Goal: Contribute content: Contribute content

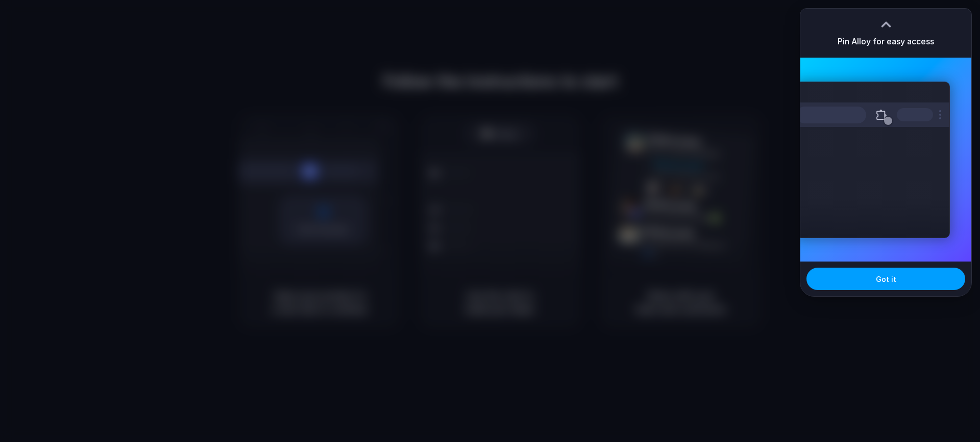
click at [873, 279] on button "Got it" at bounding box center [885, 279] width 159 height 22
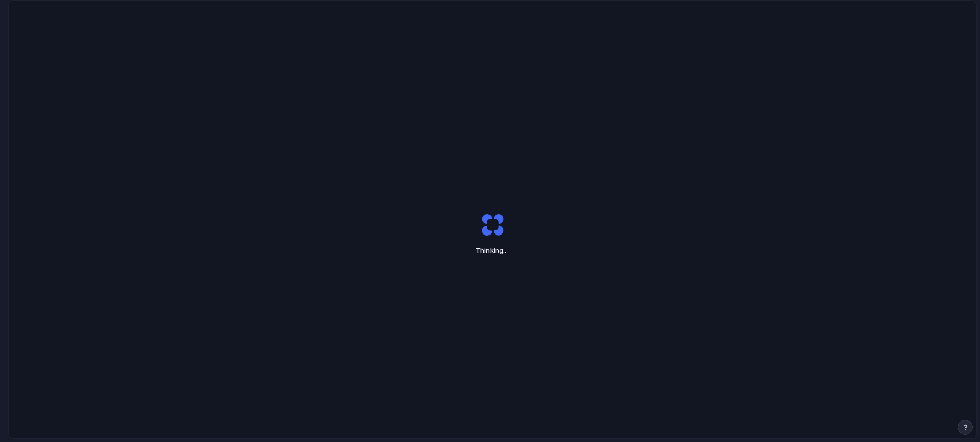
click at [404, 214] on div "Thinking .." at bounding box center [492, 234] width 255 height 77
drag, startPoint x: 490, startPoint y: 252, endPoint x: 449, endPoint y: 242, distance: 42.5
click at [449, 242] on div "Capturing ." at bounding box center [492, 234] width 255 height 77
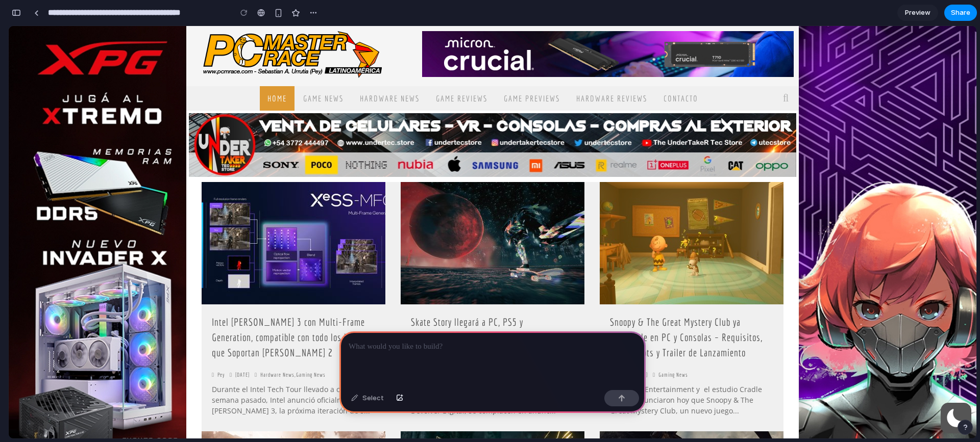
click at [719, 205] on img at bounding box center [692, 243] width 184 height 122
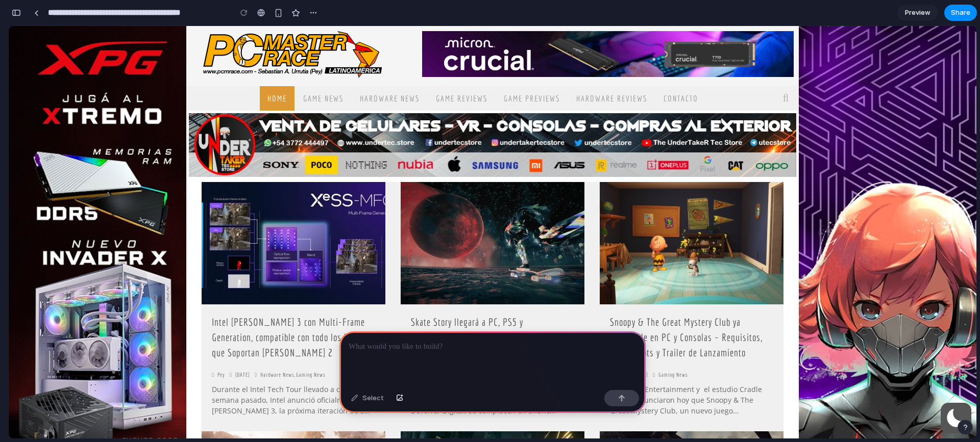
click at [709, 337] on link "Snoopy & The Great Mystery Club ya disponible en PC y Consolas – Requisitos, Sc…" at bounding box center [686, 337] width 153 height 42
click at [517, 353] on div at bounding box center [492, 359] width 306 height 55
click at [631, 395] on button "button" at bounding box center [621, 398] width 35 height 16
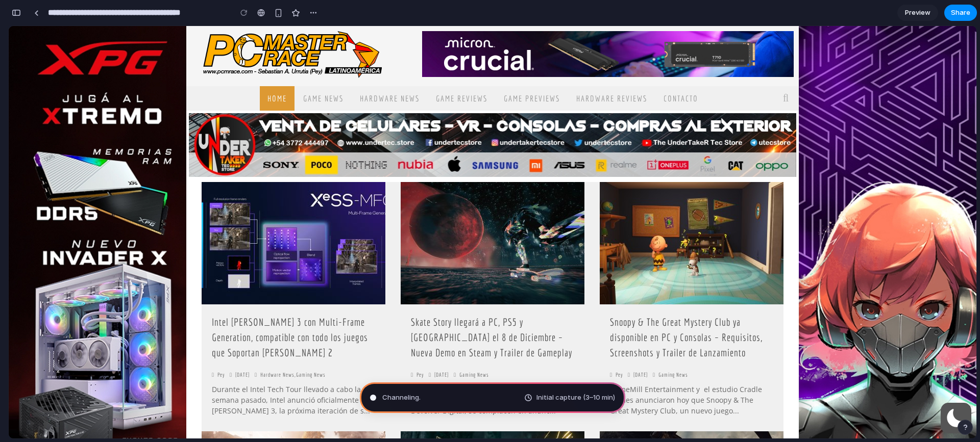
type input "**********"
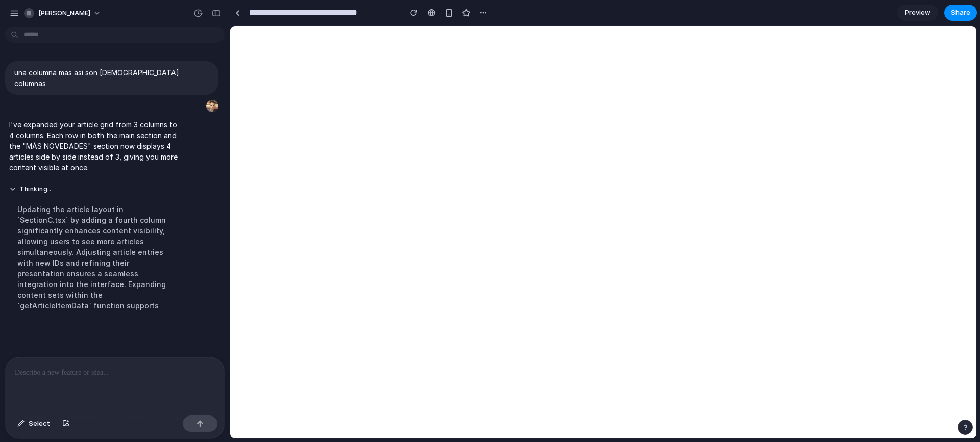
click at [87, 380] on div at bounding box center [115, 385] width 218 height 54
click at [41, 426] on span "Select" at bounding box center [39, 424] width 21 height 10
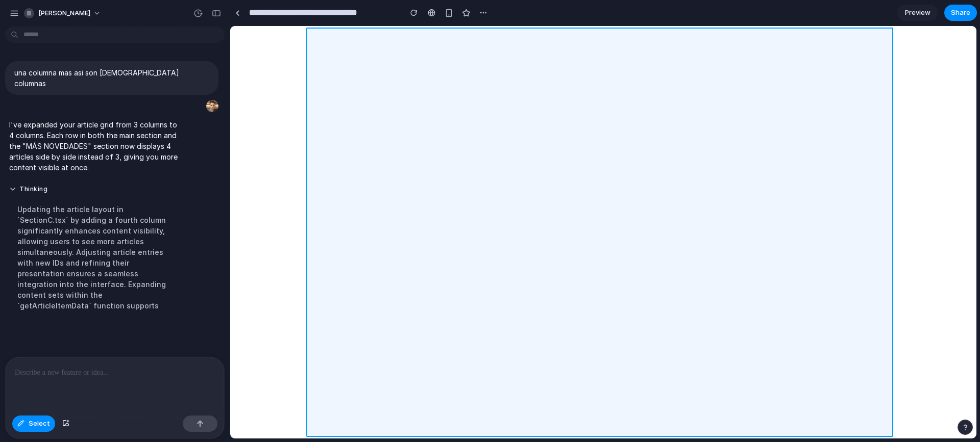
drag, startPoint x: 490, startPoint y: 115, endPoint x: 505, endPoint y: 126, distance: 17.9
click at [505, 126] on div at bounding box center [603, 232] width 746 height 413
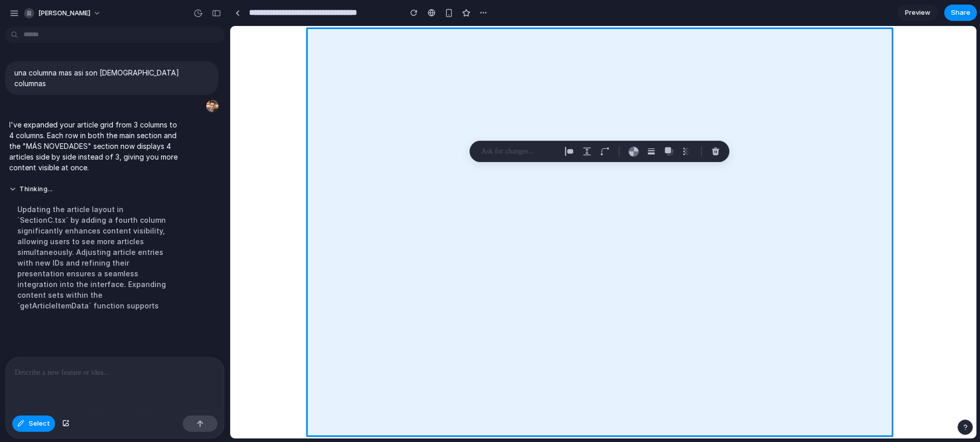
click at [526, 153] on p at bounding box center [519, 151] width 76 height 12
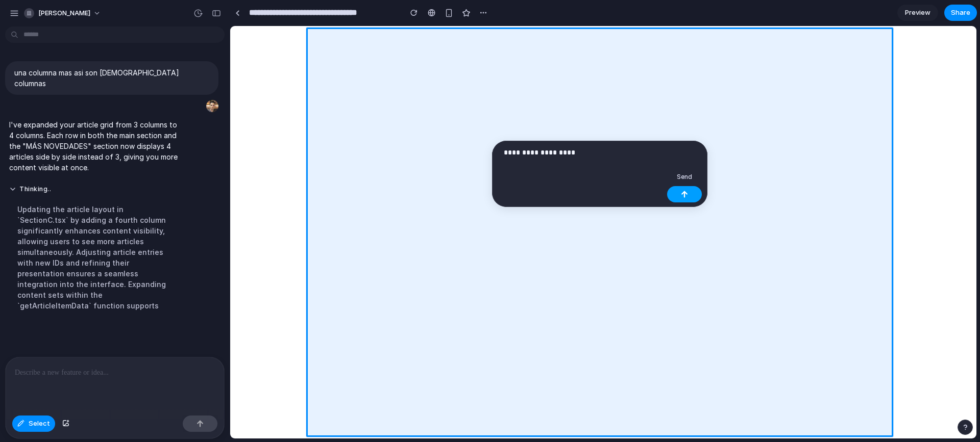
click at [687, 197] on button "button" at bounding box center [684, 194] width 35 height 16
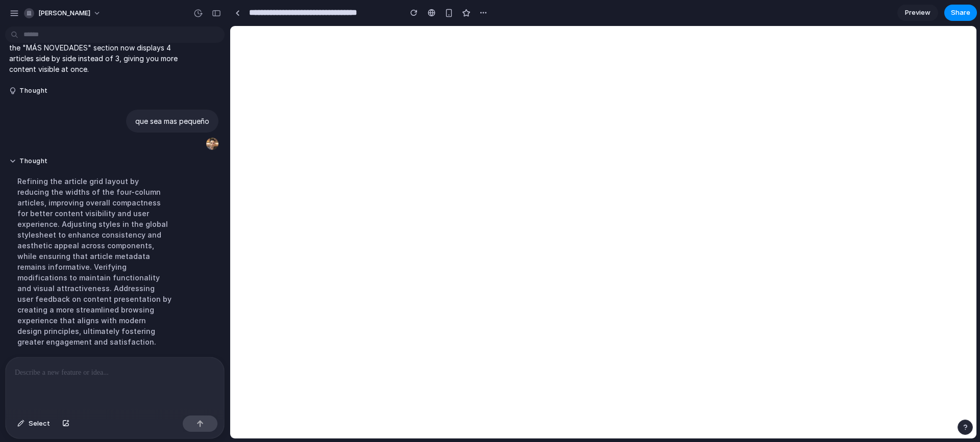
scroll to position [143, 0]
